Goal: Find contact information: Find contact information

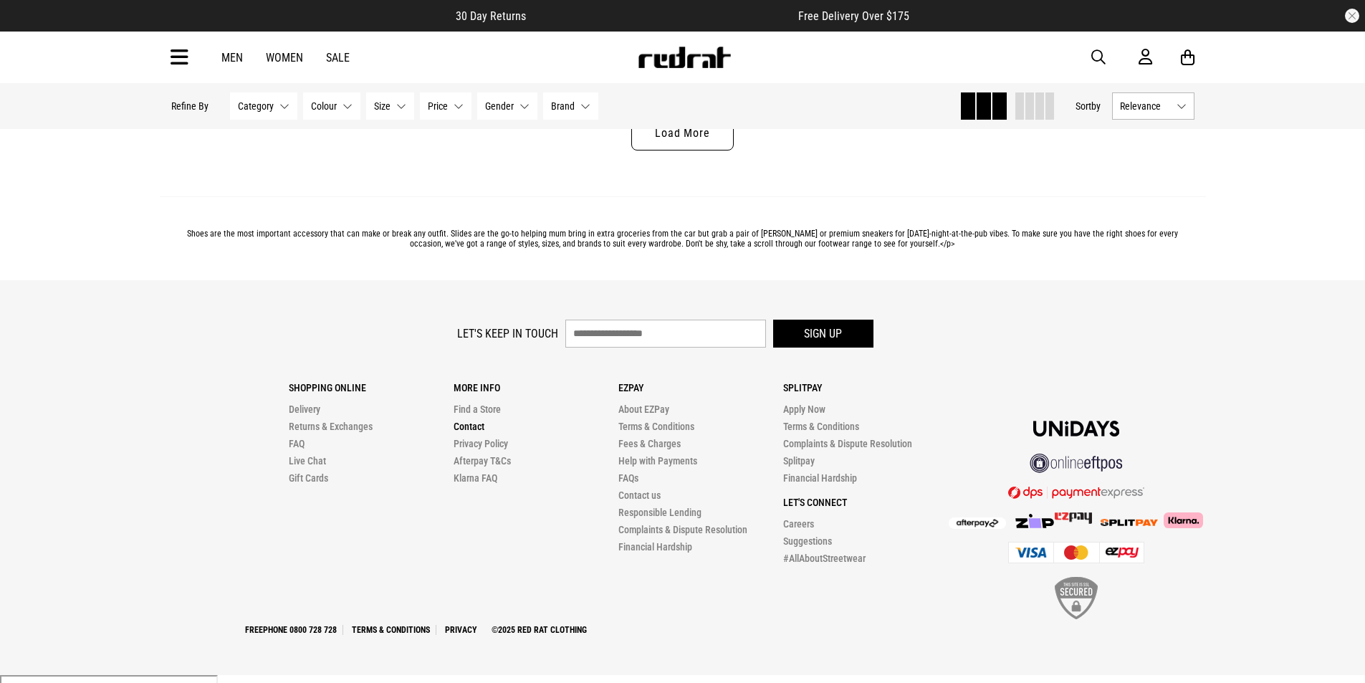
click at [466, 432] on link "Contact" at bounding box center [469, 426] width 31 height 11
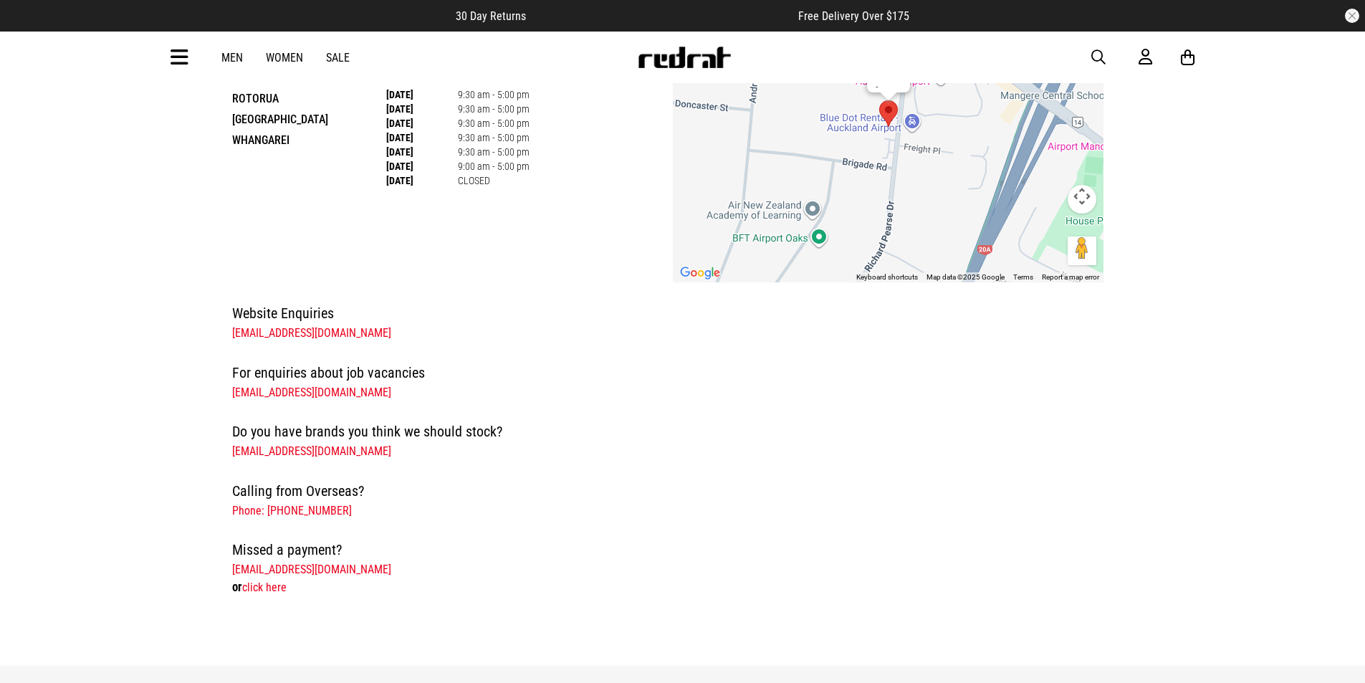
scroll to position [215, 0]
drag, startPoint x: 353, startPoint y: 389, endPoint x: 231, endPoint y: 392, distance: 121.8
click at [231, 392] on div "Website Enquiries [EMAIL_ADDRESS][DOMAIN_NAME] For enquiries about job vacancie…" at bounding box center [669, 447] width 896 height 295
copy link "[EMAIL_ADDRESS][DOMAIN_NAME]"
